Goal: Information Seeking & Learning: Compare options

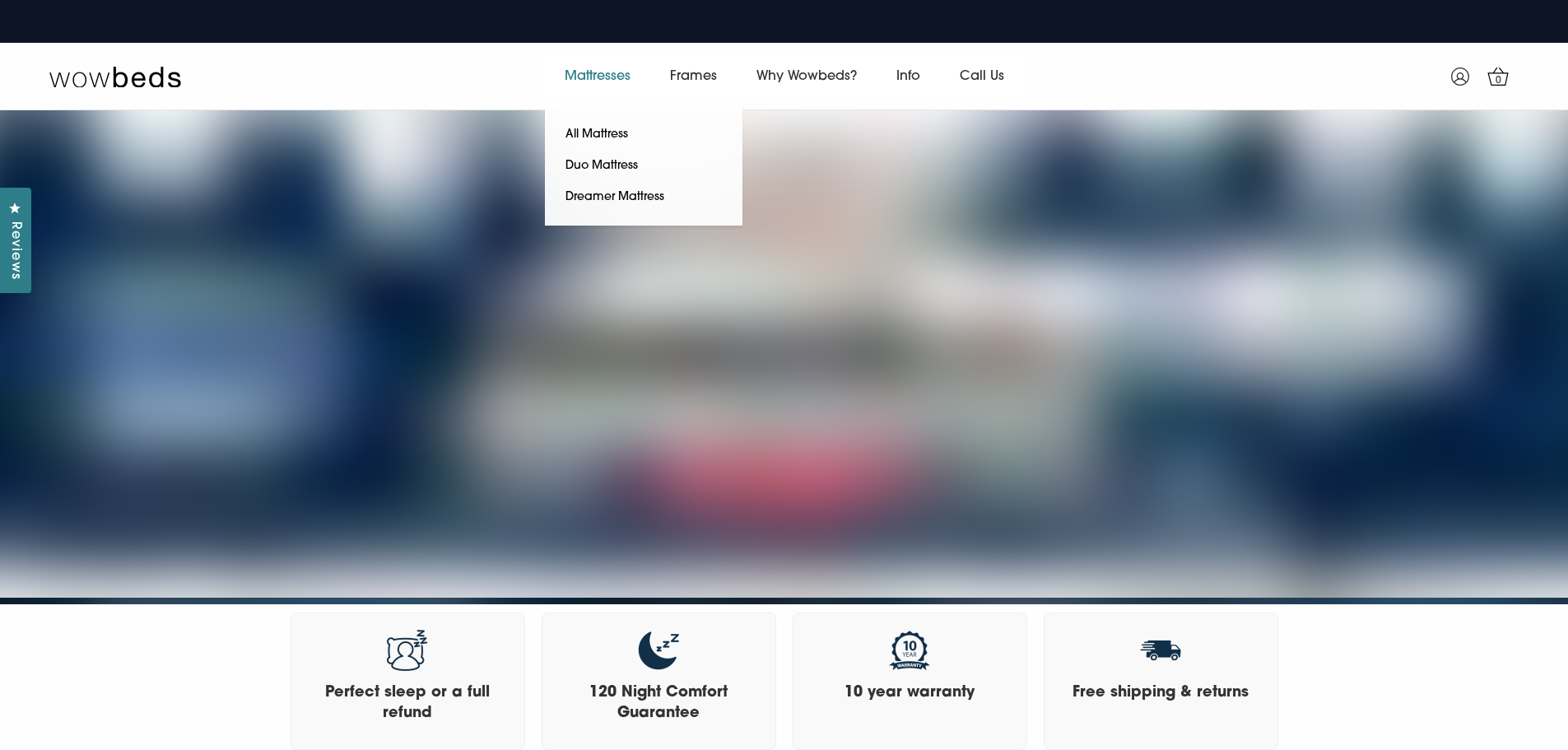
click at [621, 73] on link "Mattresses" at bounding box center [597, 76] width 105 height 46
click at [609, 129] on link "All Mattress" at bounding box center [597, 135] width 104 height 32
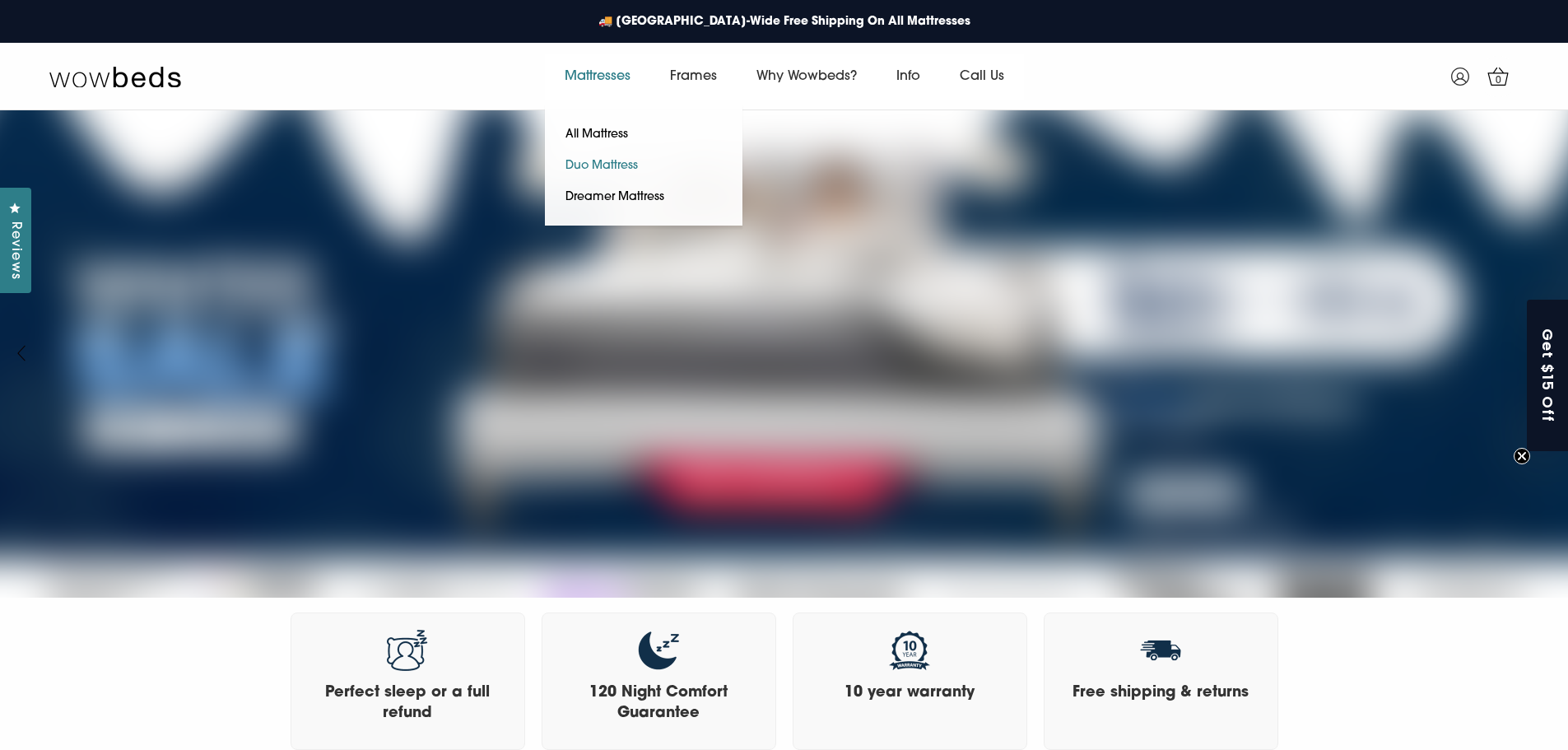
click at [623, 158] on link "Duo Mattress" at bounding box center [601, 167] width 114 height 32
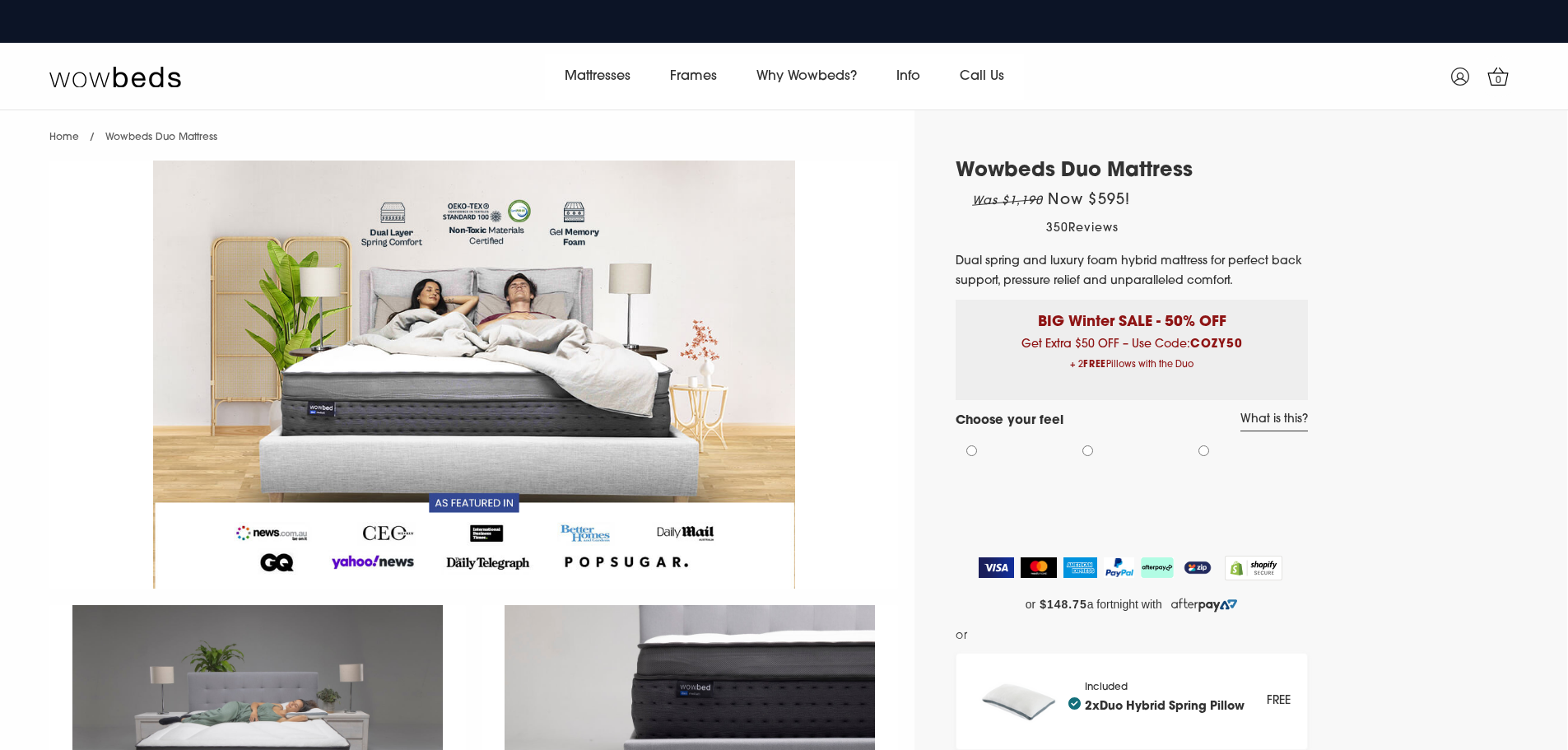
select select "Medium-Firm"
select select "Queen"
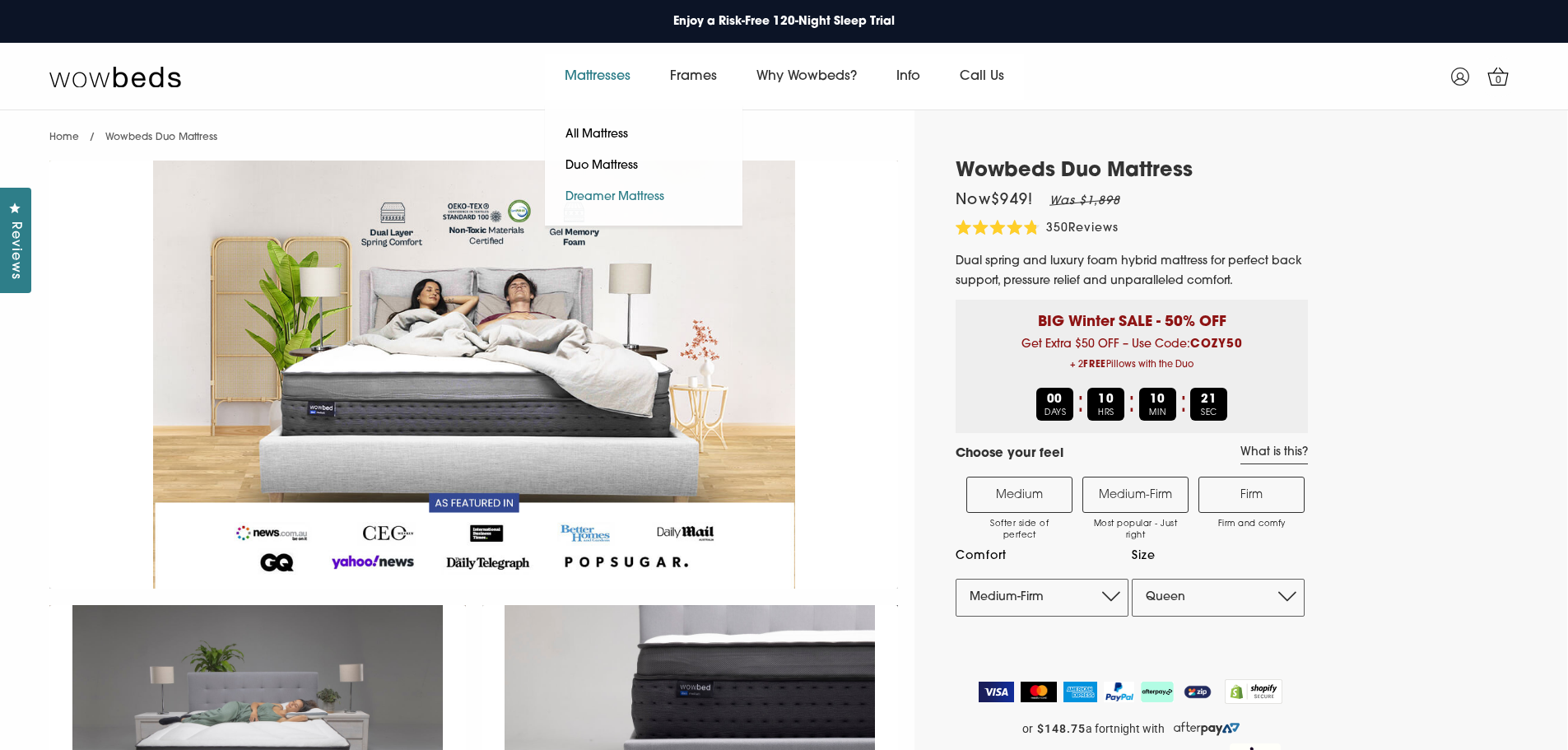
click at [632, 192] on link "Dreamer Mattress" at bounding box center [615, 197] width 140 height 32
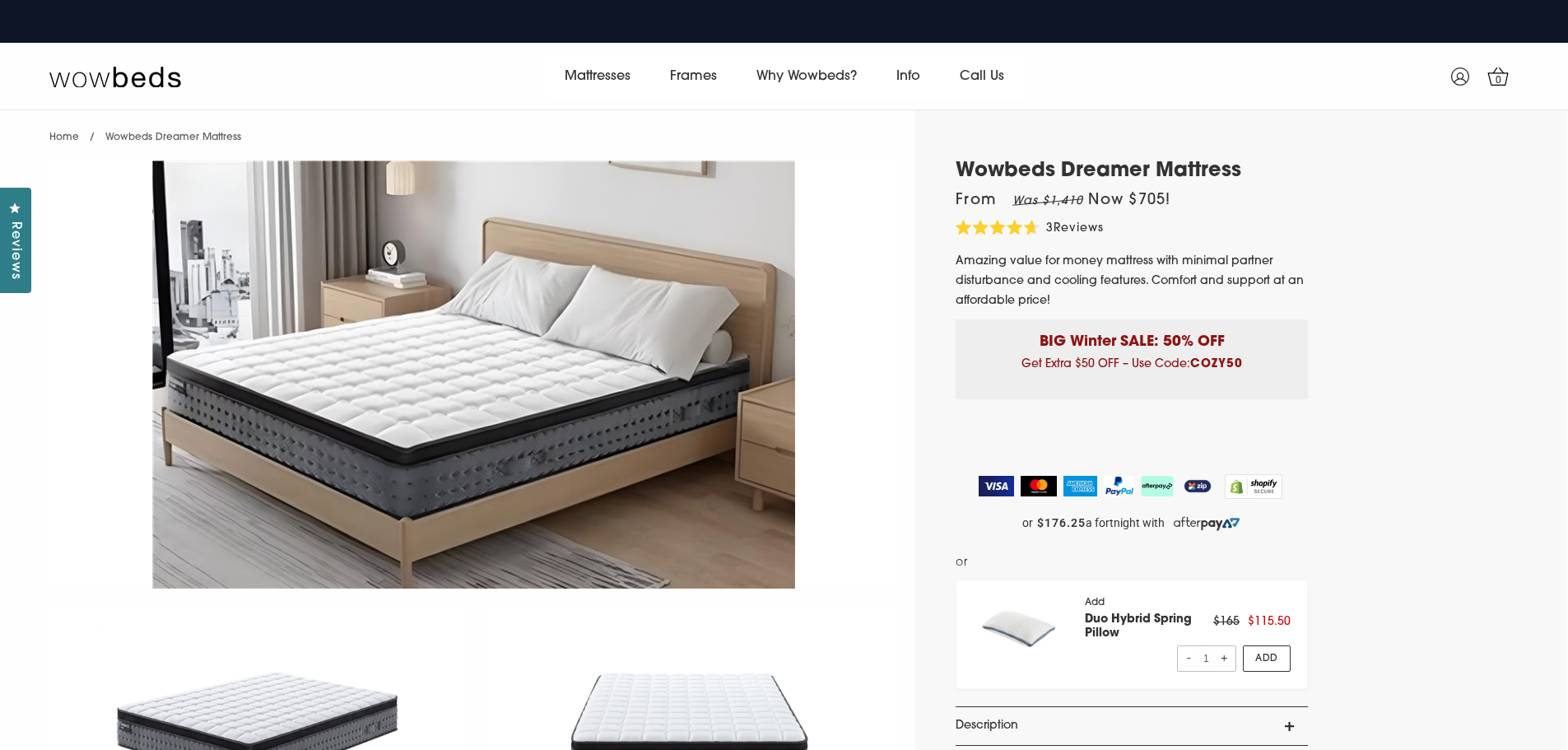
select select "Queen"
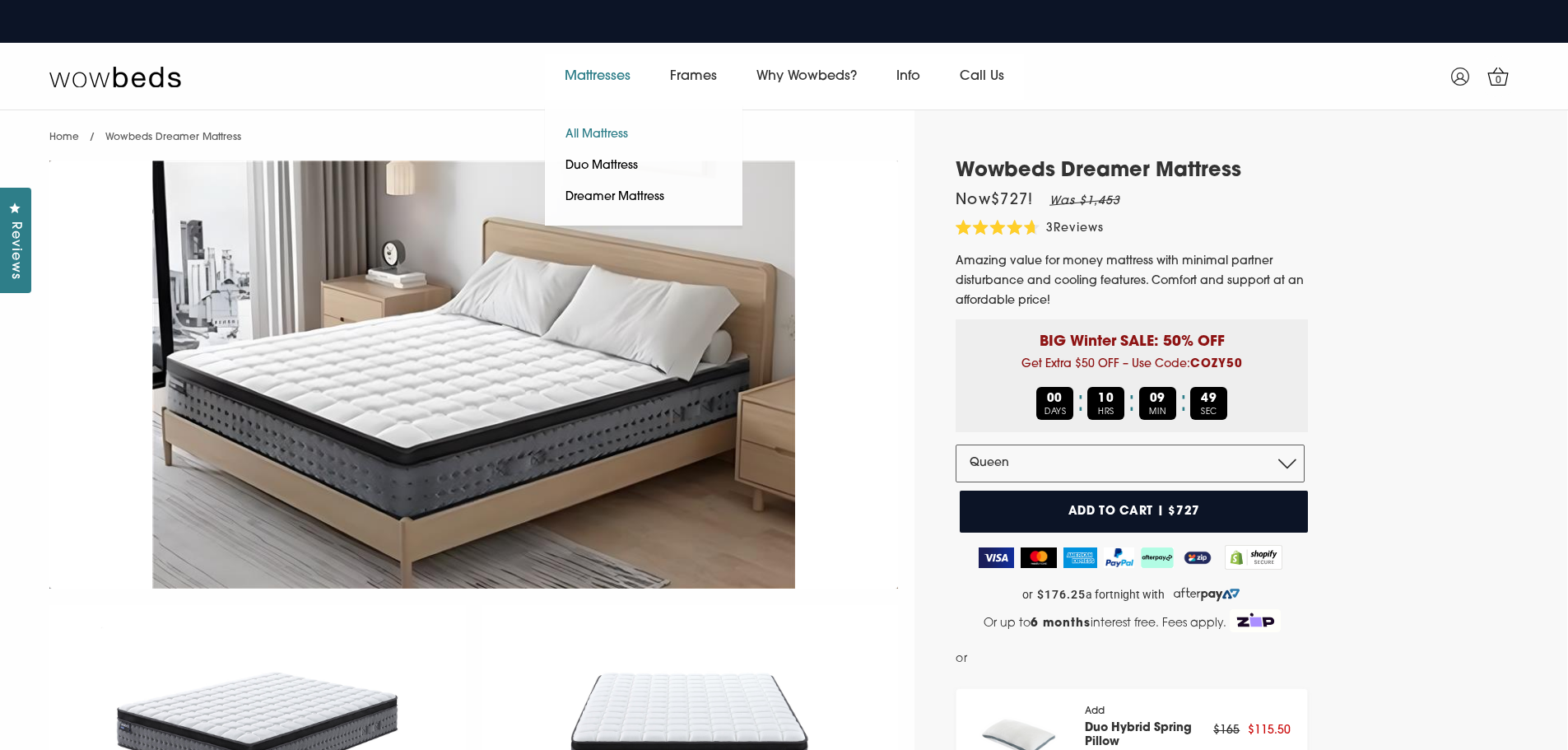
click at [595, 129] on link "All Mattress" at bounding box center [597, 135] width 104 height 32
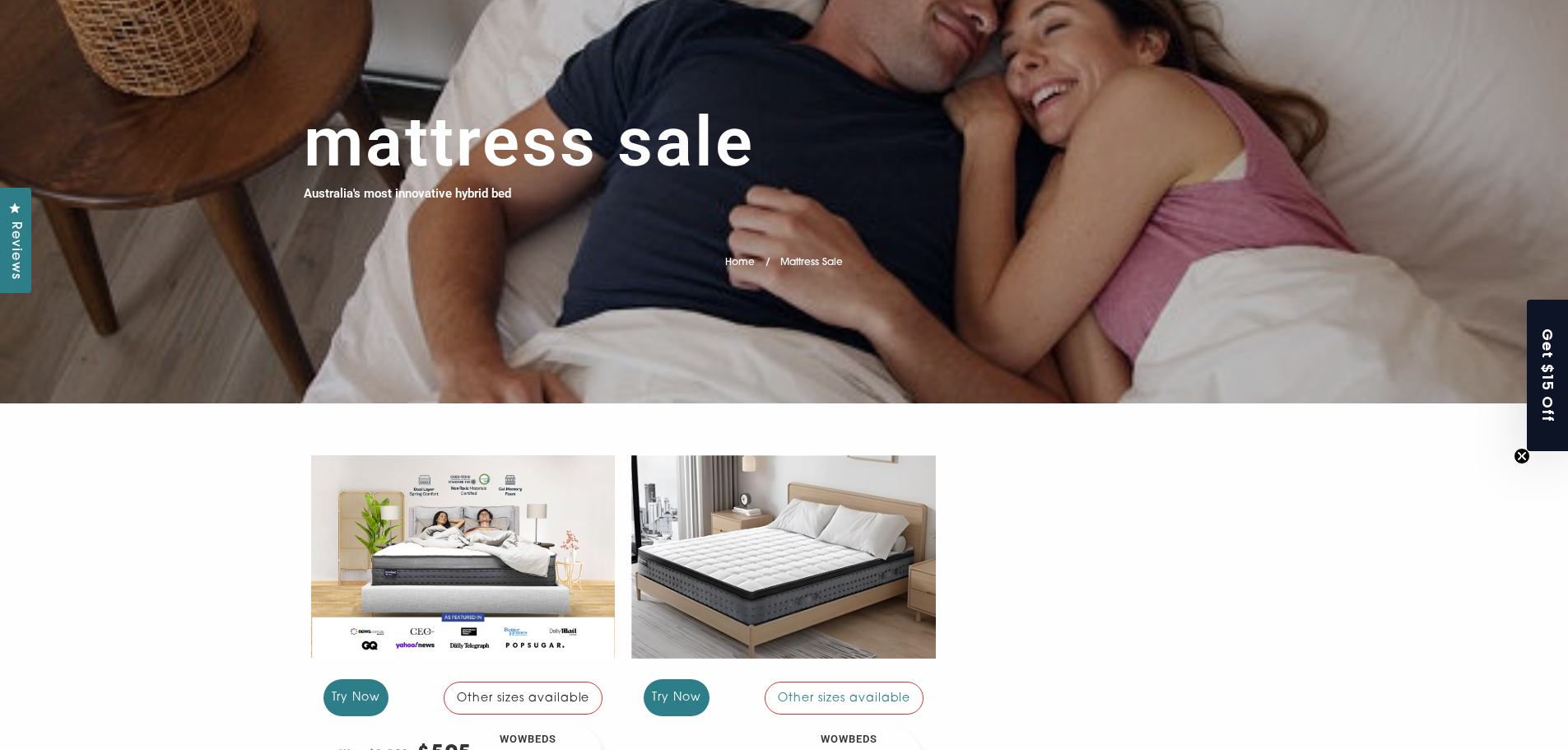
scroll to position [412, 0]
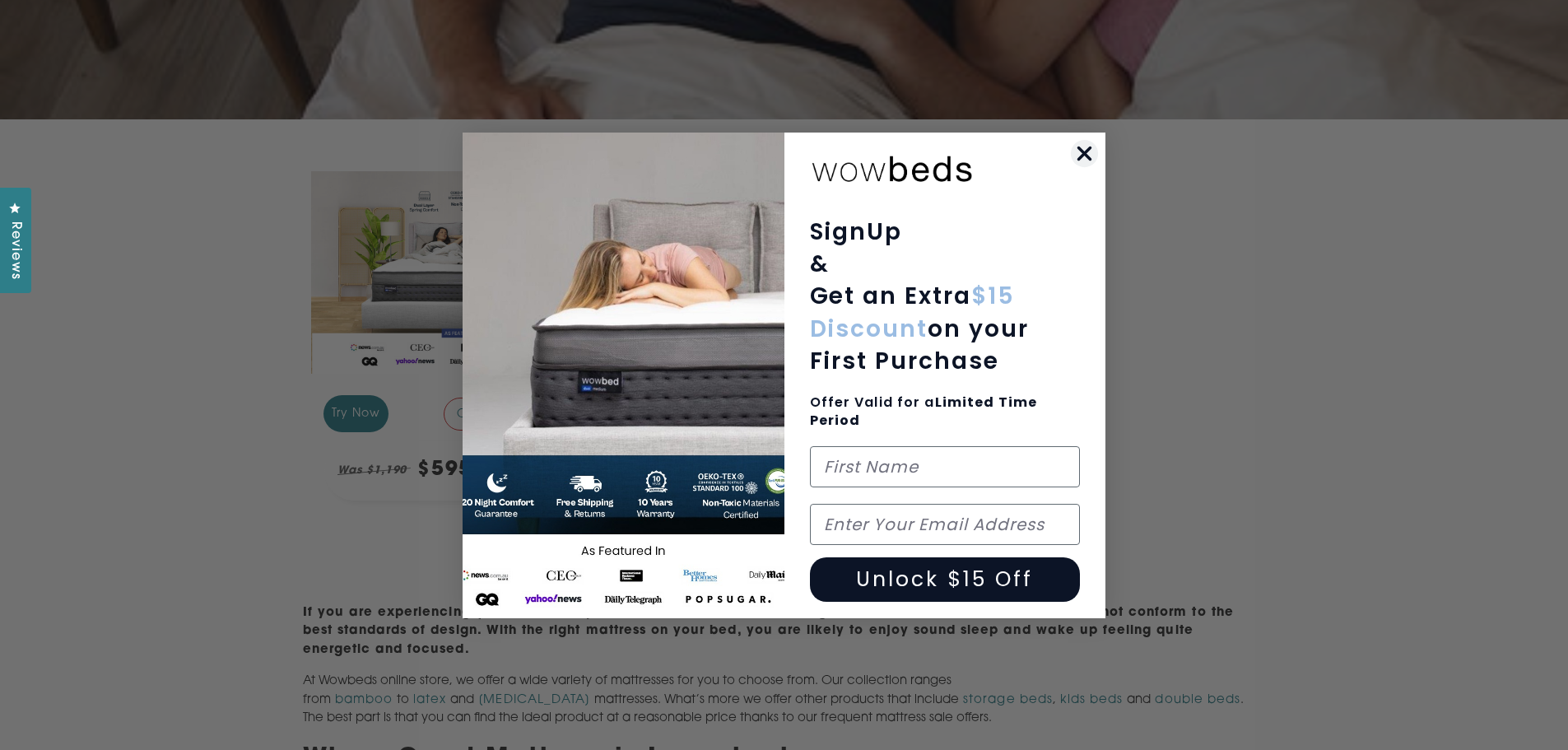
click at [1078, 150] on circle "Close dialog" at bounding box center [1084, 153] width 27 height 27
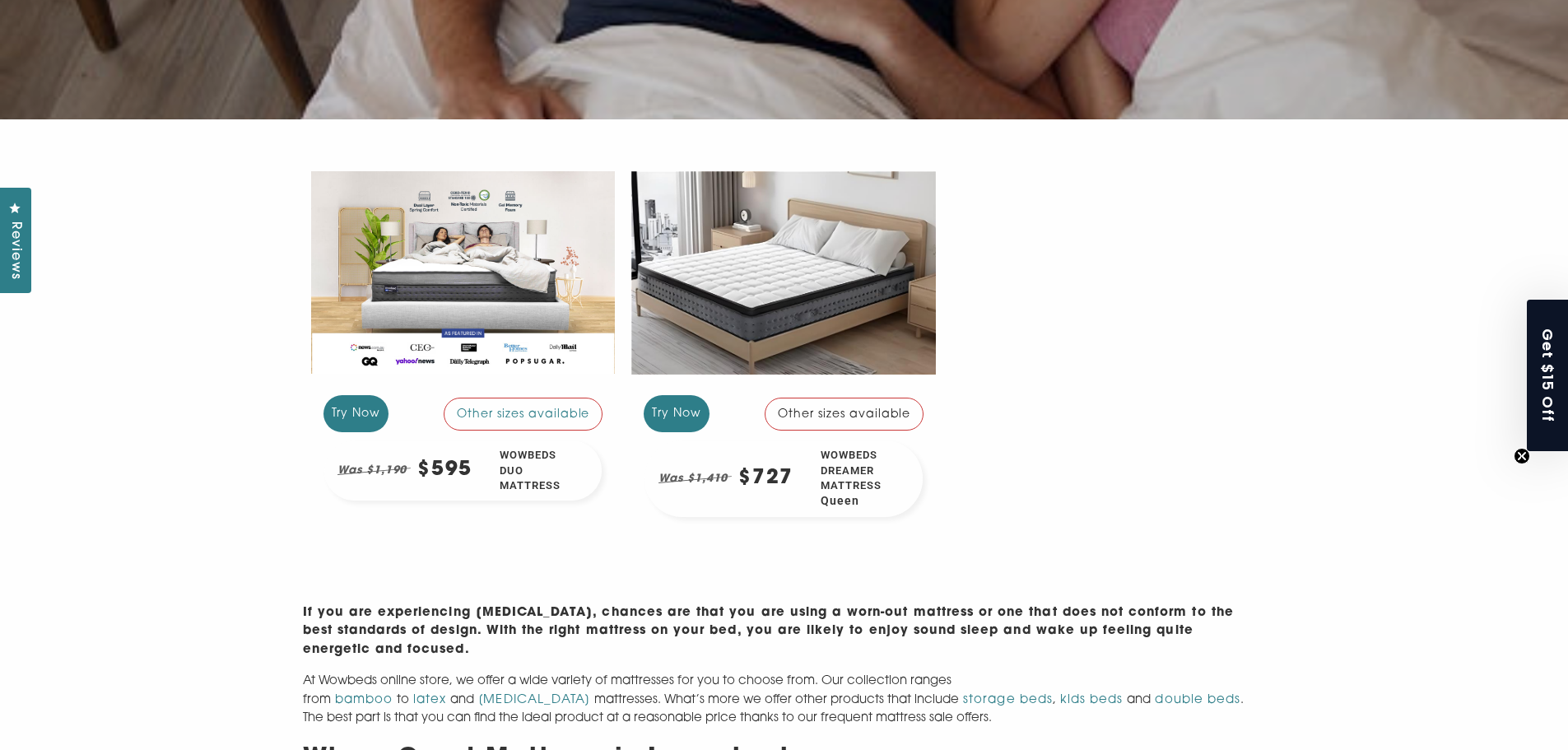
click at [764, 250] on div at bounding box center [783, 272] width 304 height 228
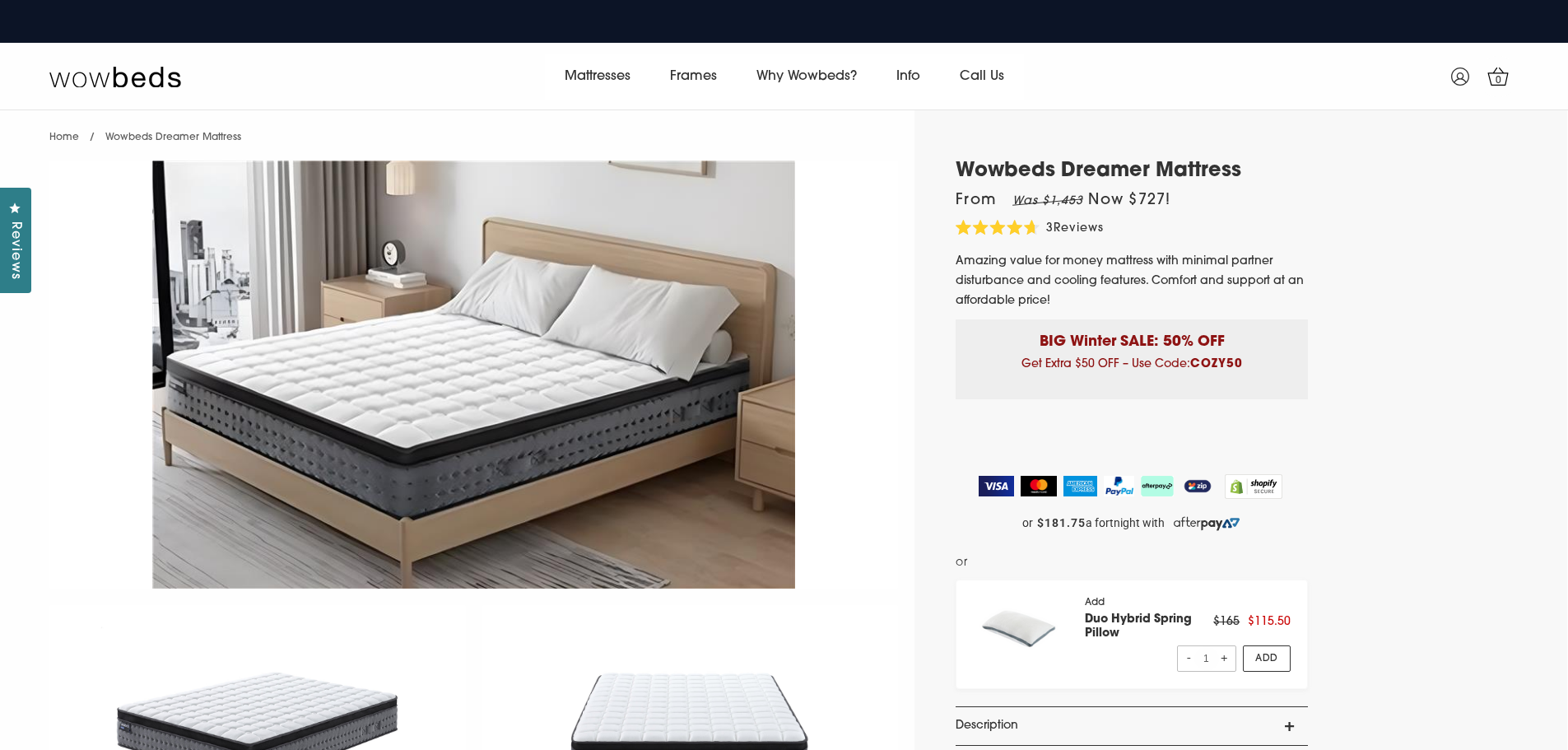
select select "Queen"
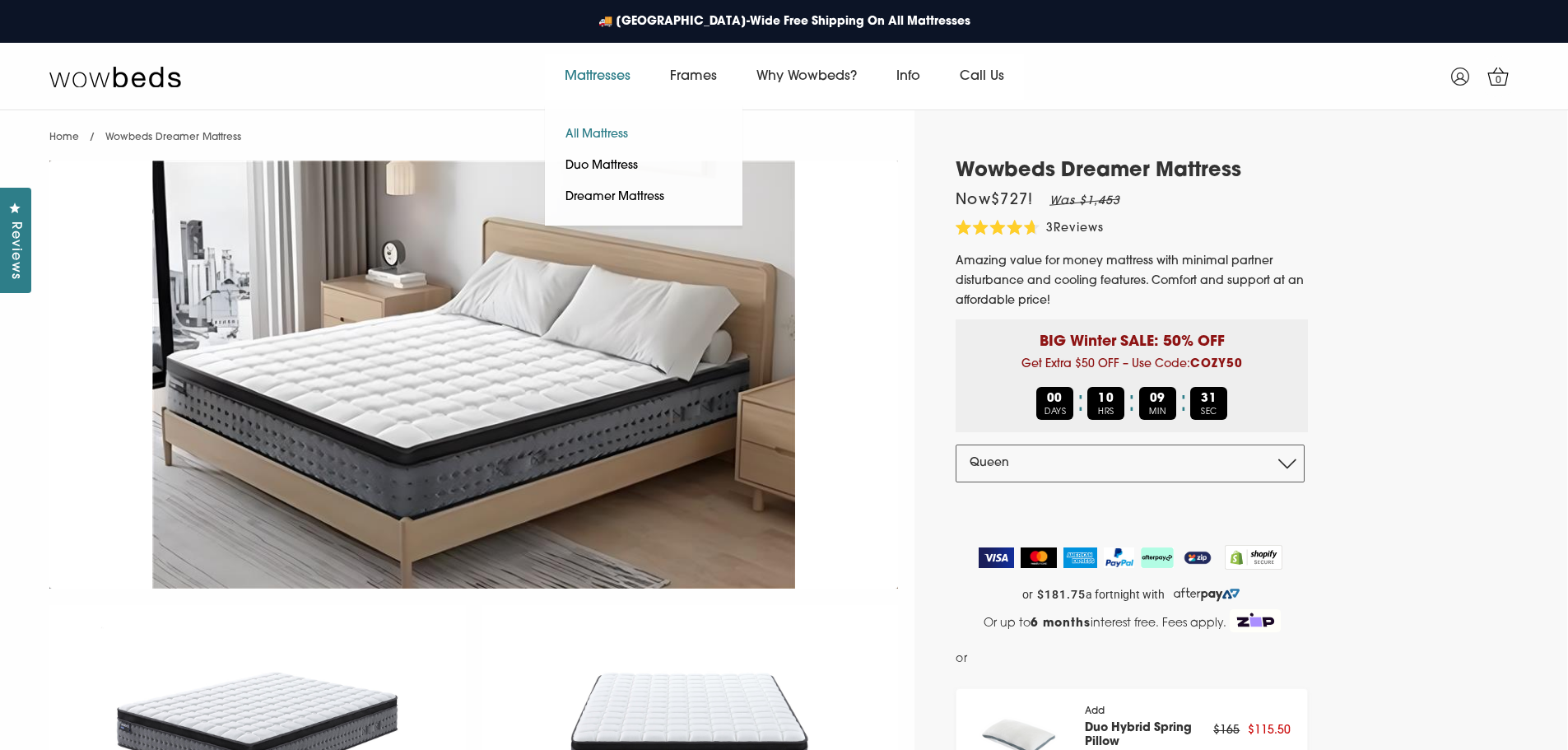
click at [610, 125] on link "All Mattress" at bounding box center [597, 135] width 104 height 32
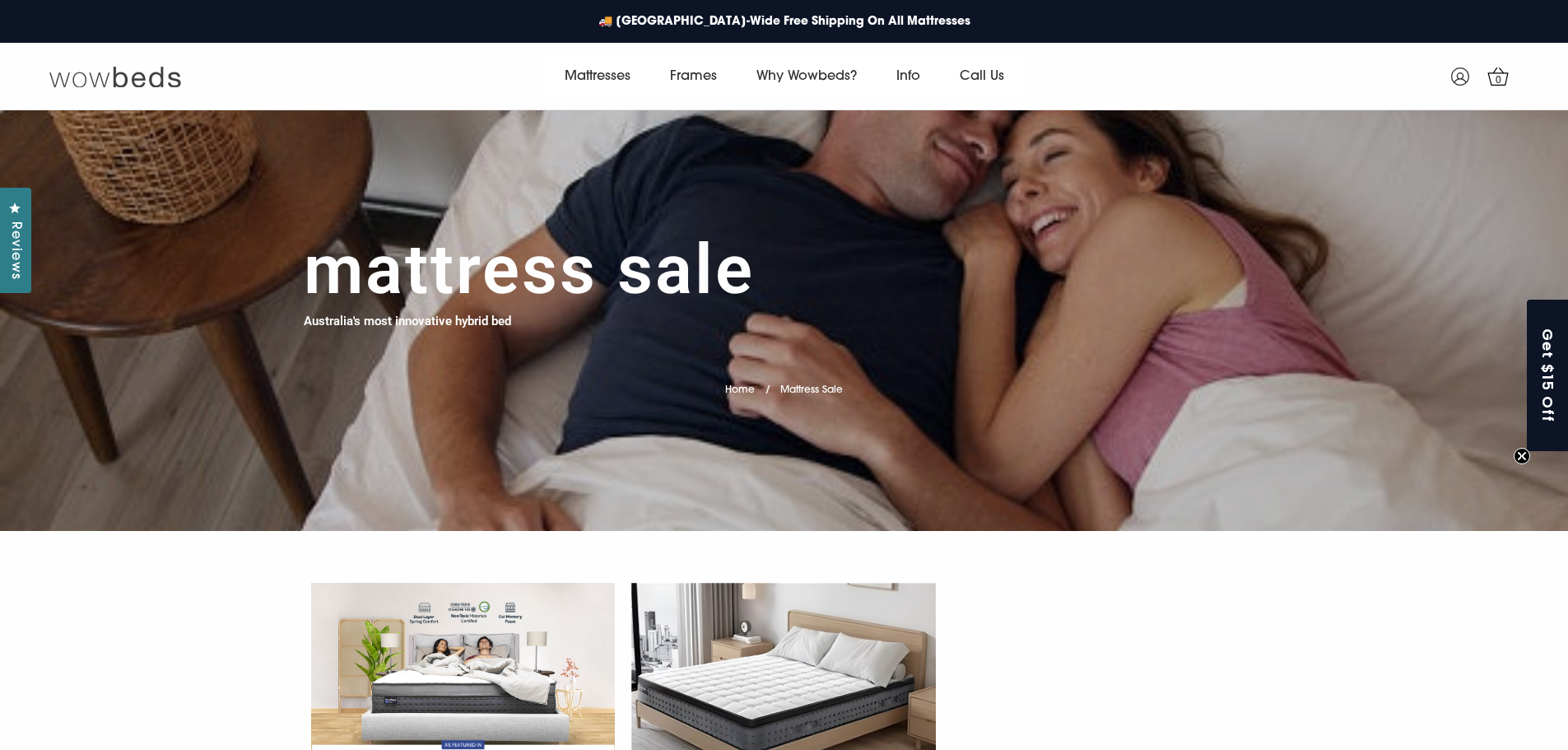
click at [168, 85] on img at bounding box center [115, 76] width 132 height 23
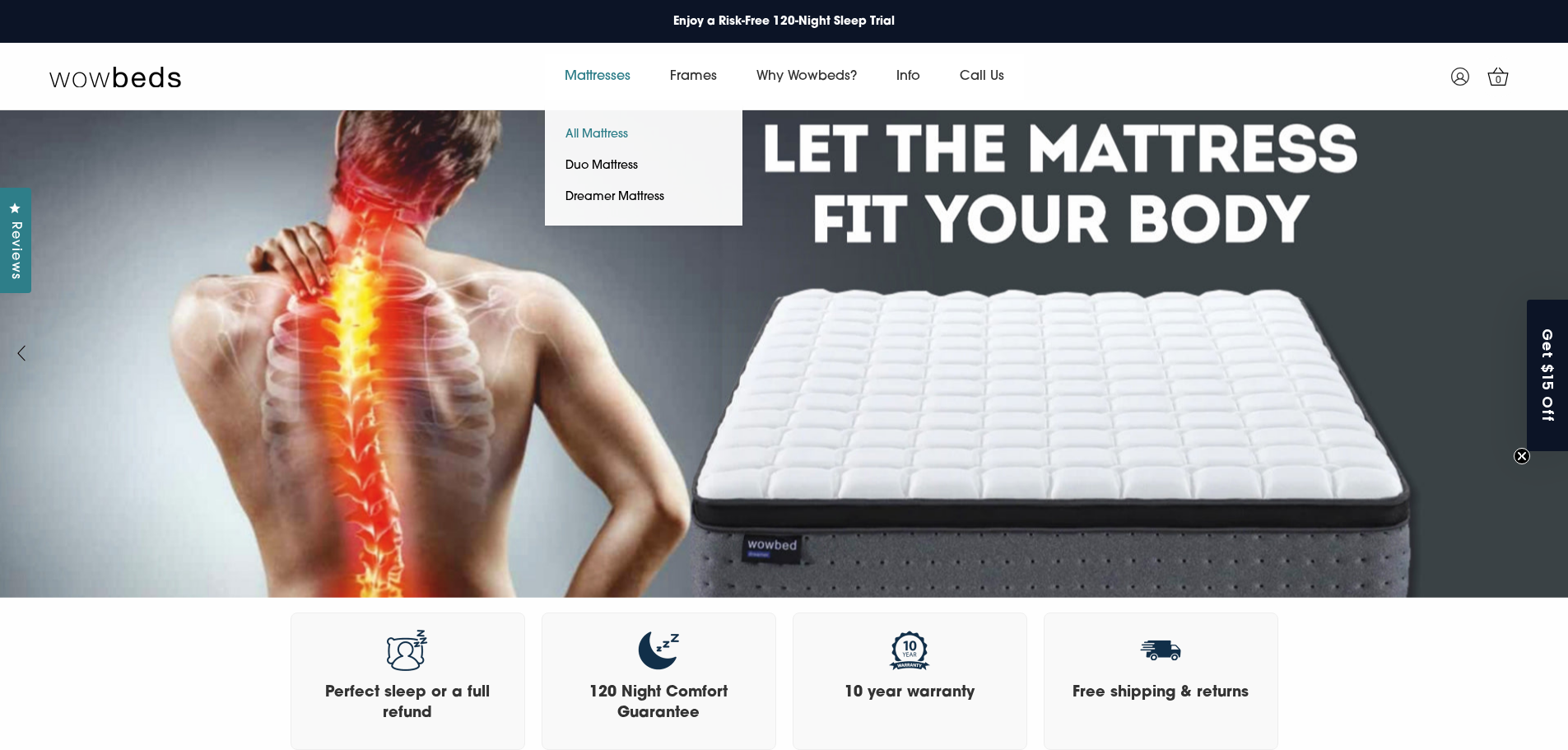
click at [607, 126] on link "All Mattress" at bounding box center [597, 135] width 104 height 32
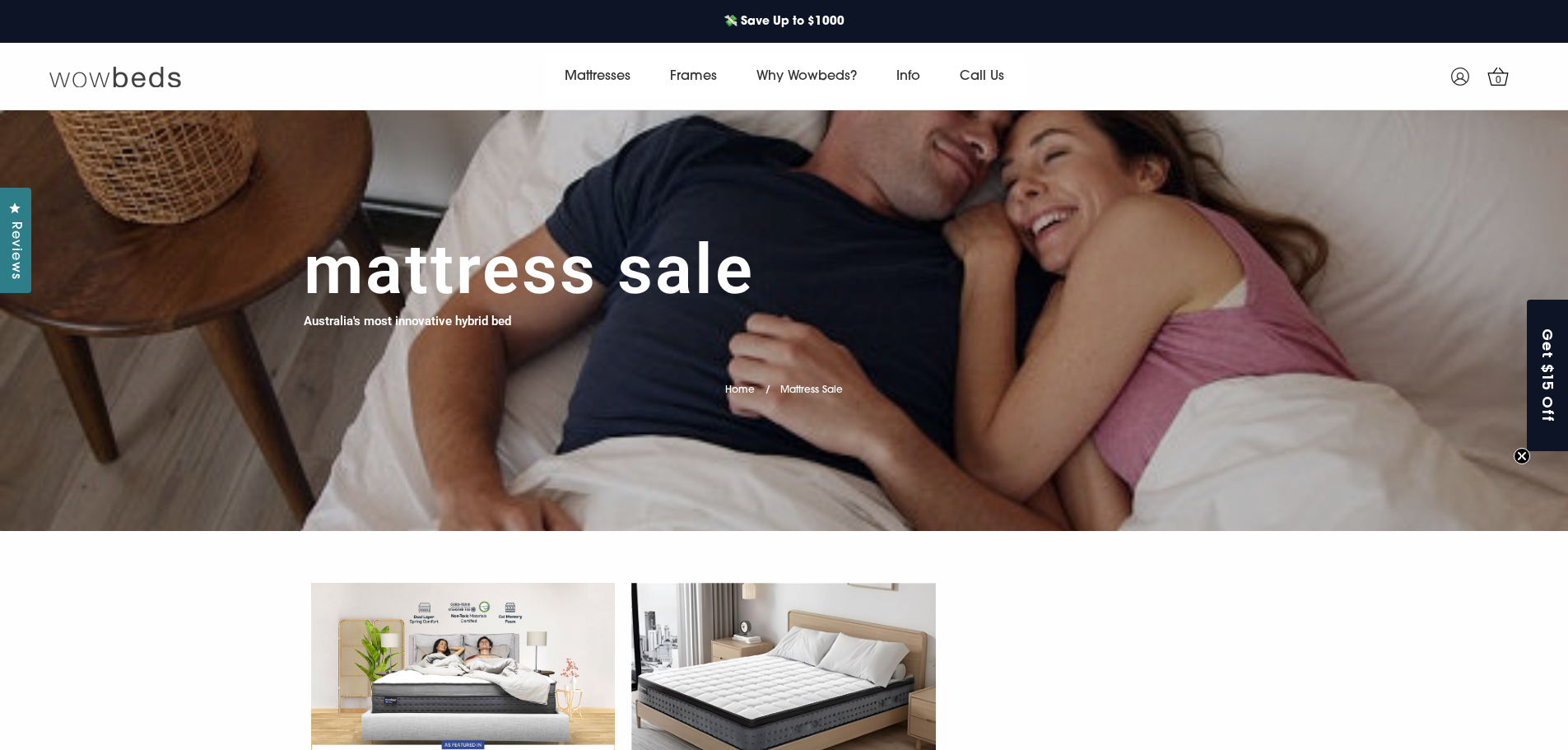
click at [141, 73] on img at bounding box center [115, 76] width 132 height 23
